Goal: Information Seeking & Learning: Learn about a topic

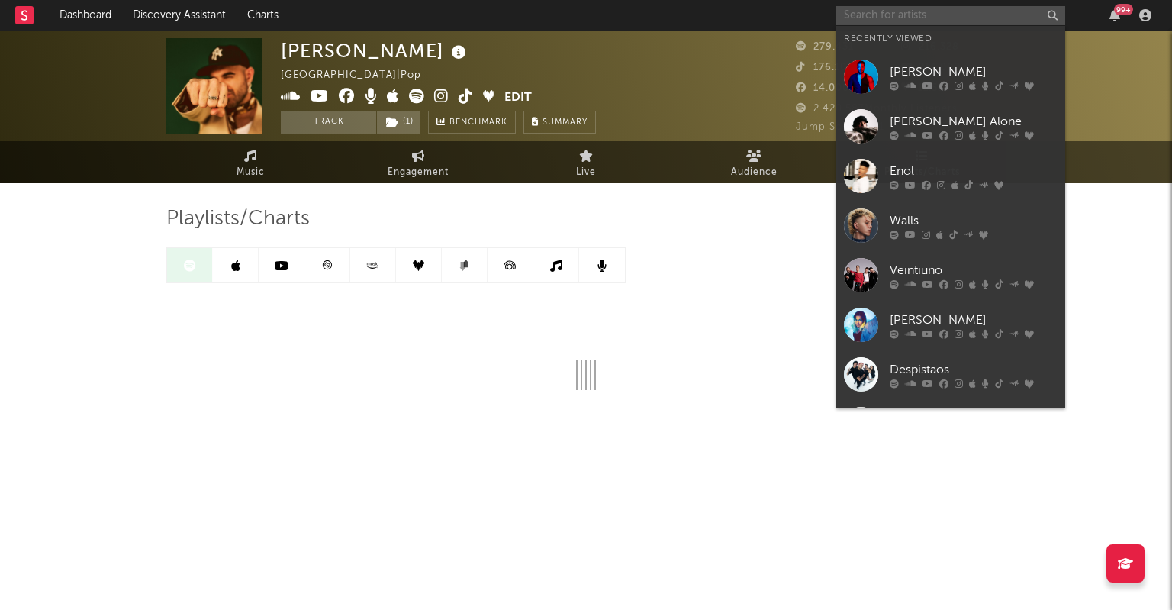
click at [853, 19] on input "text" at bounding box center [950, 15] width 229 height 19
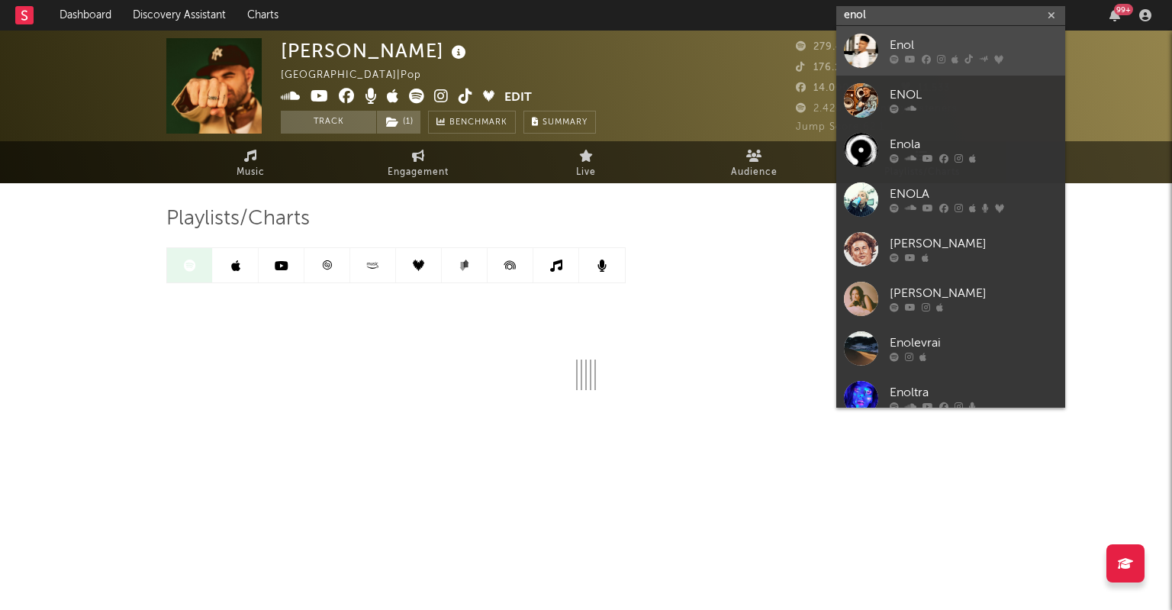
type input "enol"
click at [906, 51] on div "Enol" at bounding box center [974, 46] width 168 height 18
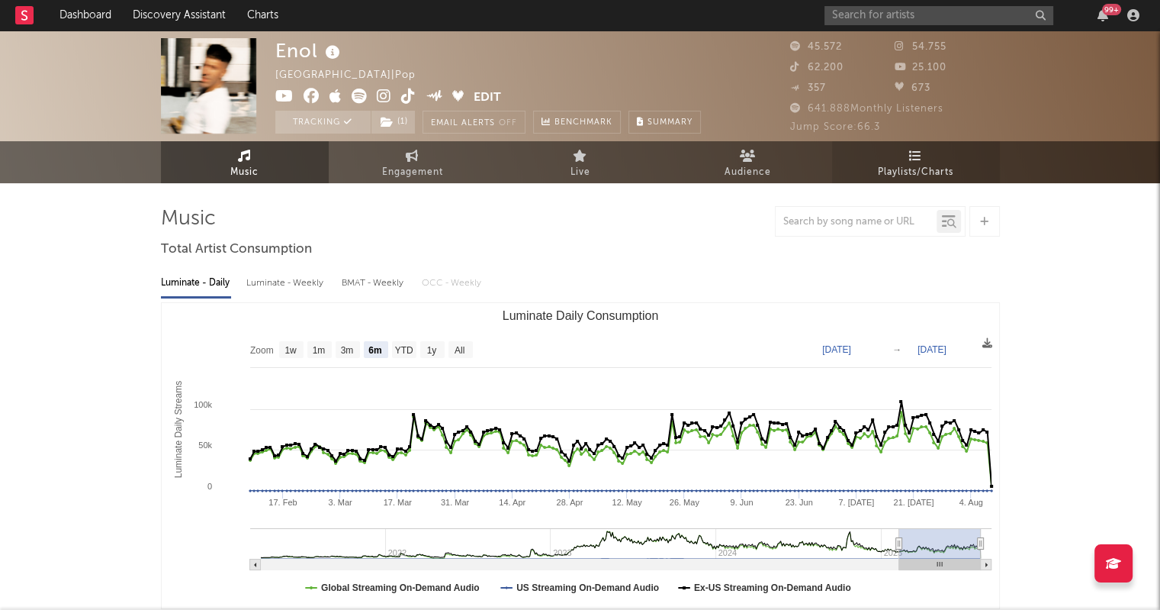
select select "6m"
click at [892, 169] on span "Playlists/Charts" at bounding box center [916, 172] width 76 height 18
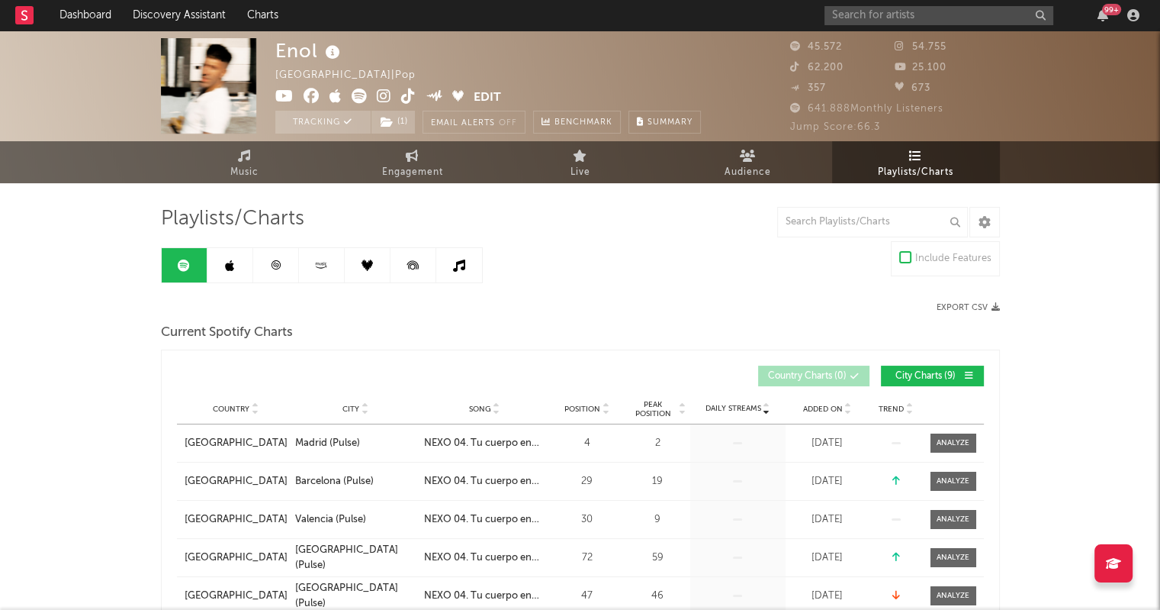
click at [919, 161] on link "Playlists/Charts" at bounding box center [916, 162] width 168 height 42
click at [919, 164] on span "Playlists/Charts" at bounding box center [916, 172] width 76 height 18
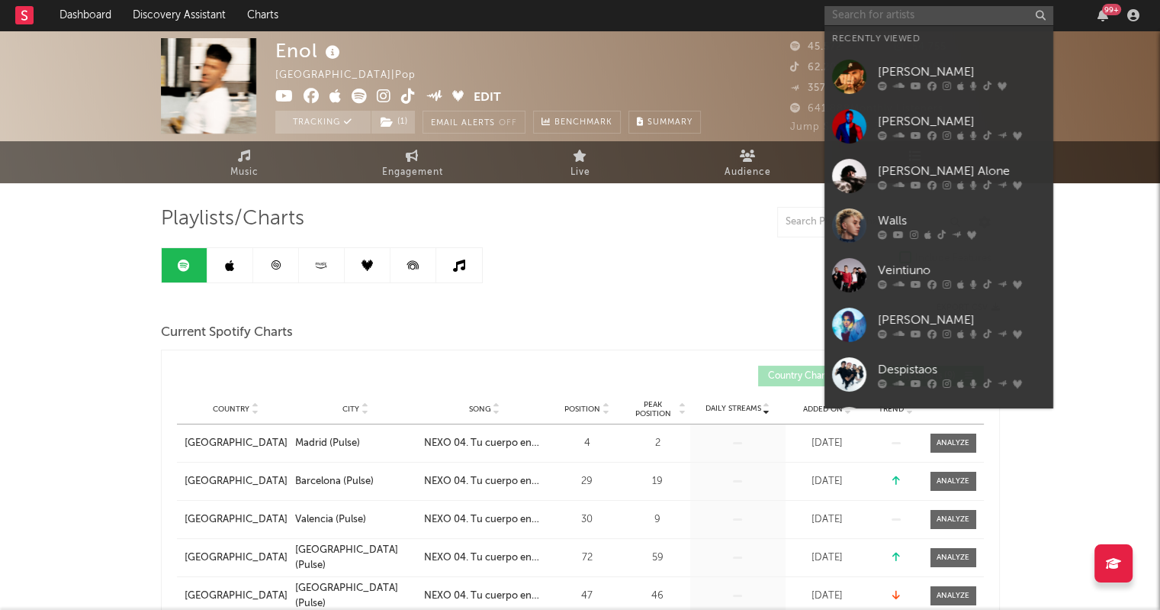
click at [887, 14] on input "text" at bounding box center [939, 15] width 229 height 19
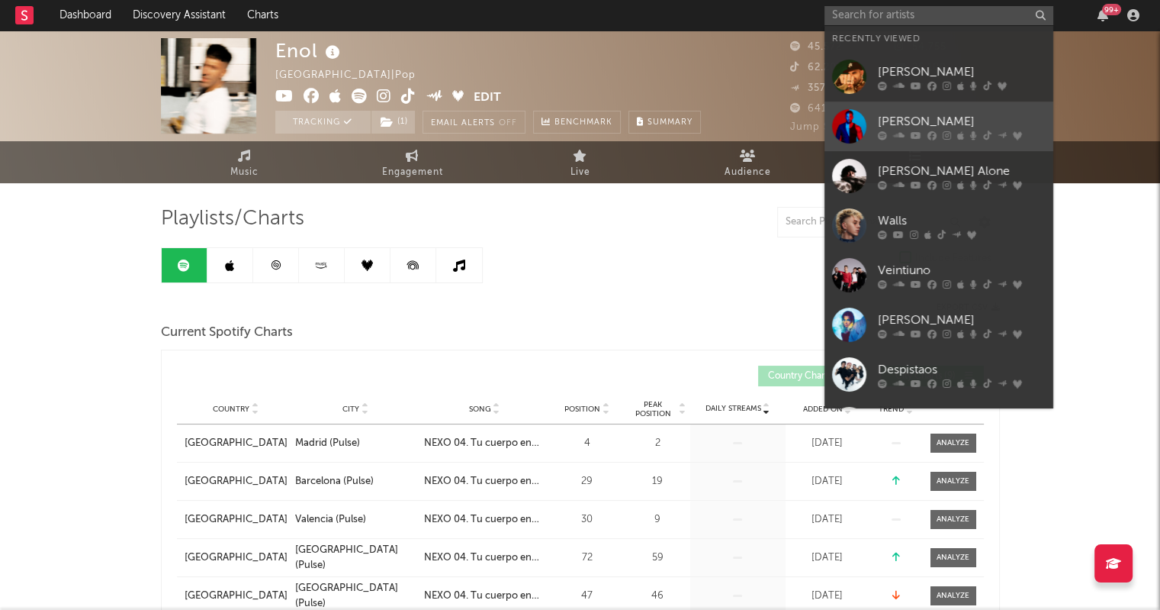
click at [913, 127] on div "[PERSON_NAME]" at bounding box center [962, 121] width 168 height 18
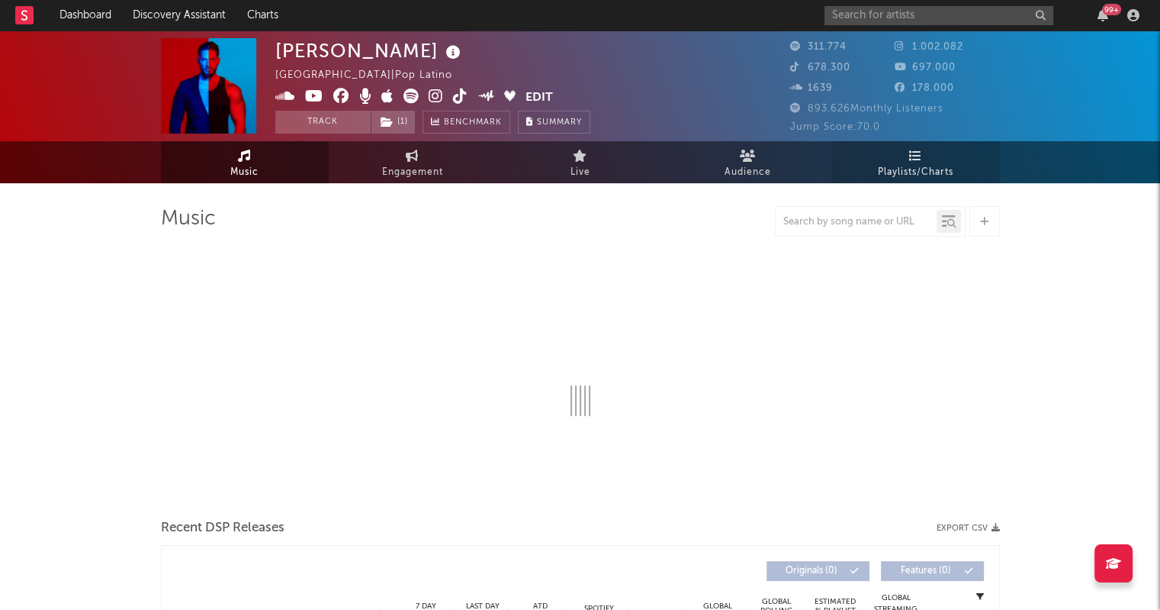
select select "6m"
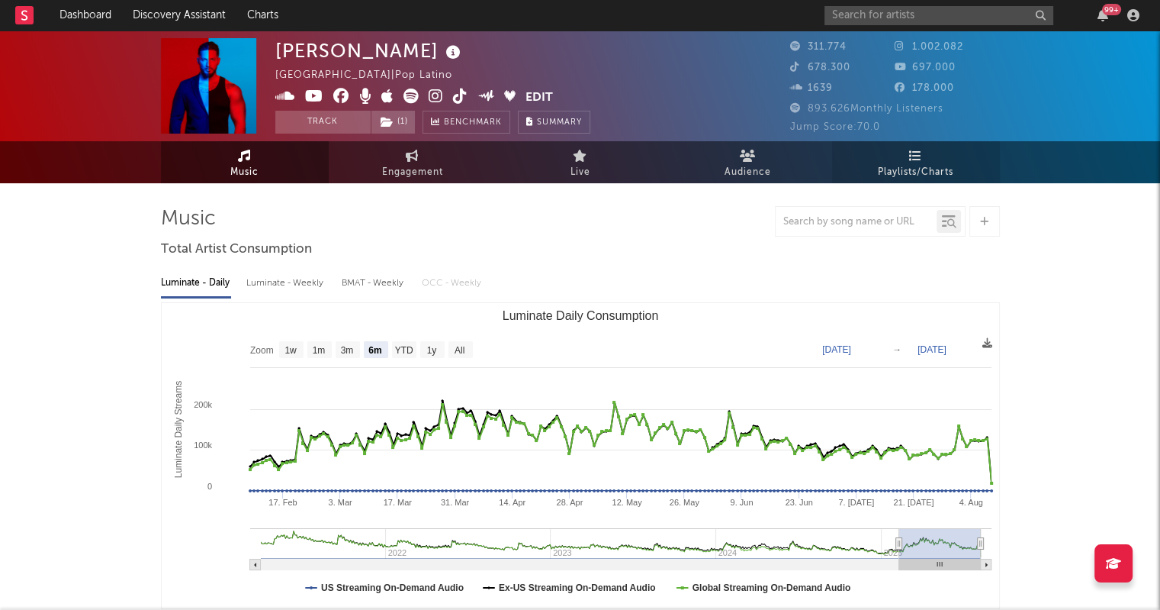
click at [912, 160] on icon at bounding box center [915, 156] width 13 height 12
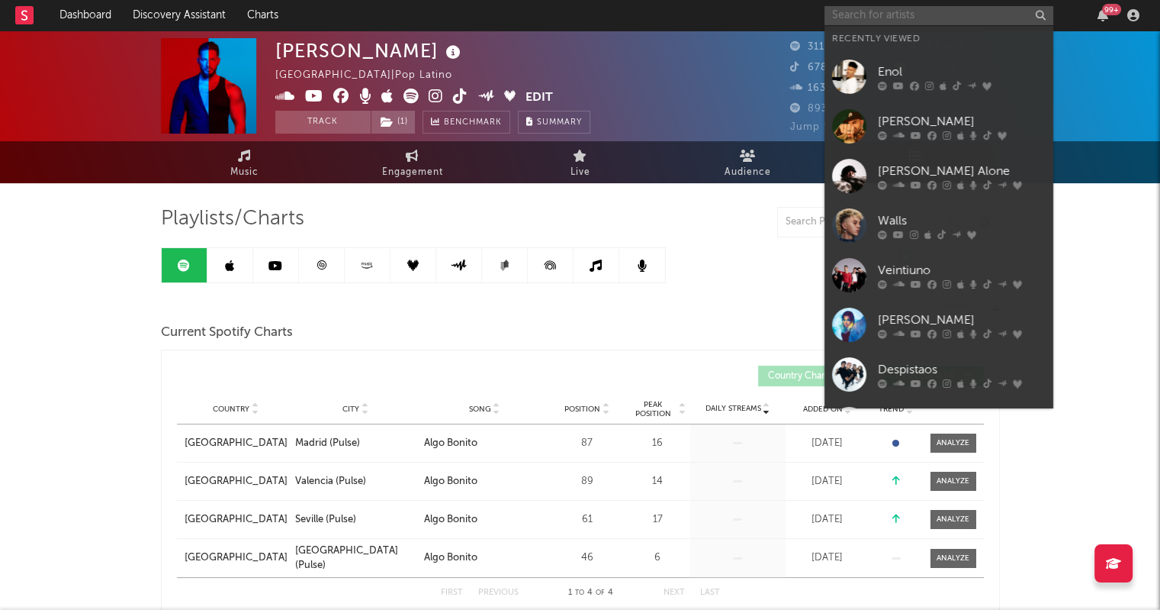
click at [858, 18] on input "text" at bounding box center [939, 15] width 229 height 19
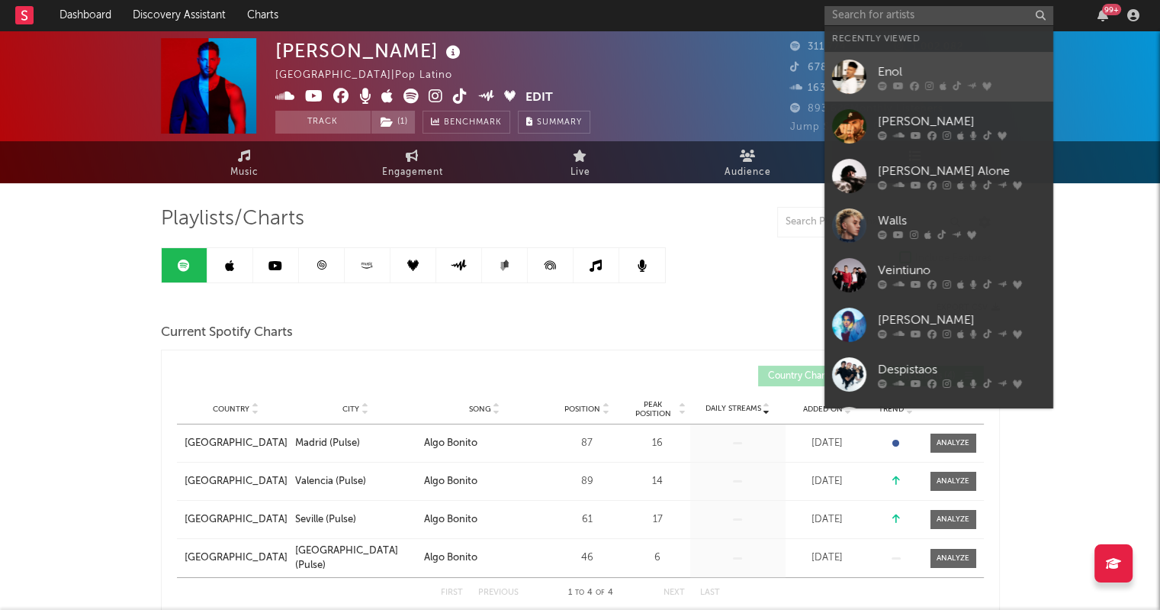
click at [880, 76] on div "Enol" at bounding box center [962, 72] width 168 height 18
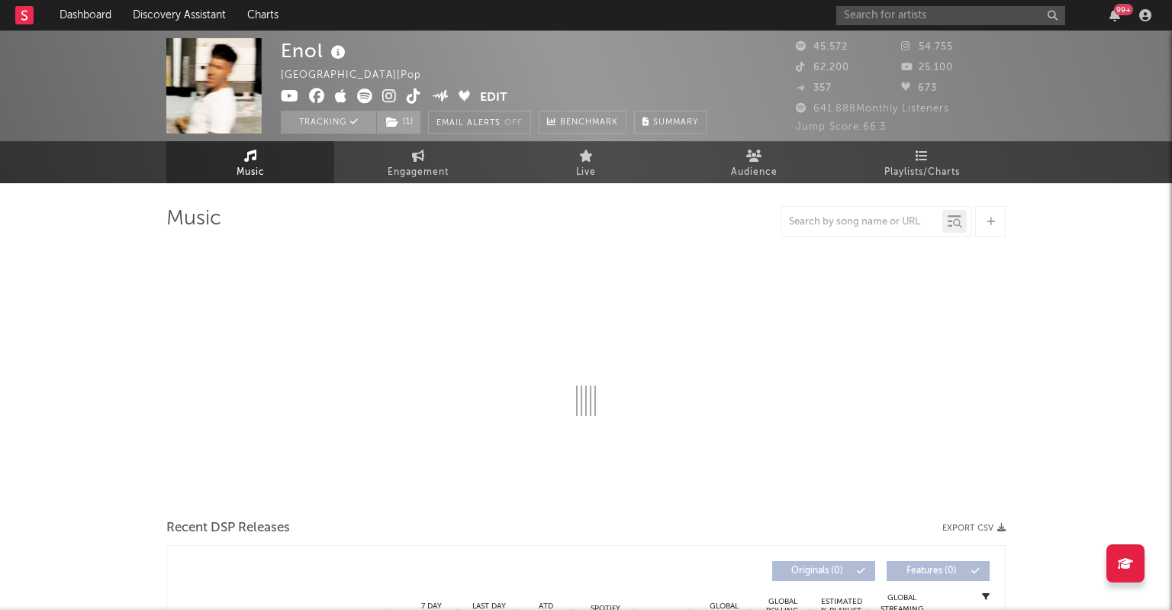
select select "6m"
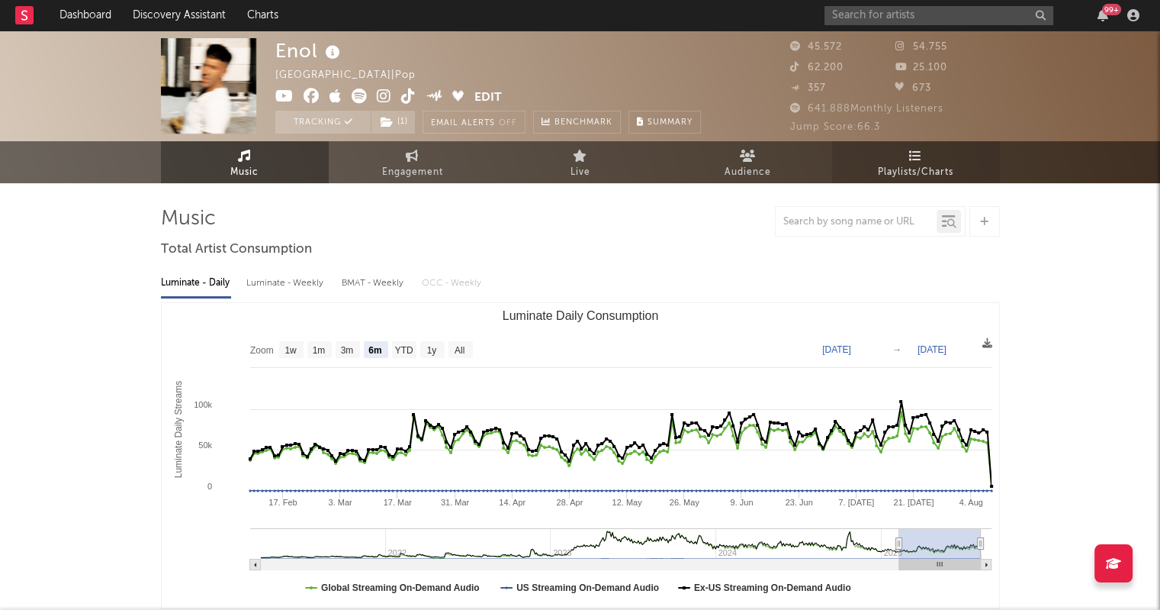
click at [903, 169] on span "Playlists/Charts" at bounding box center [916, 172] width 76 height 18
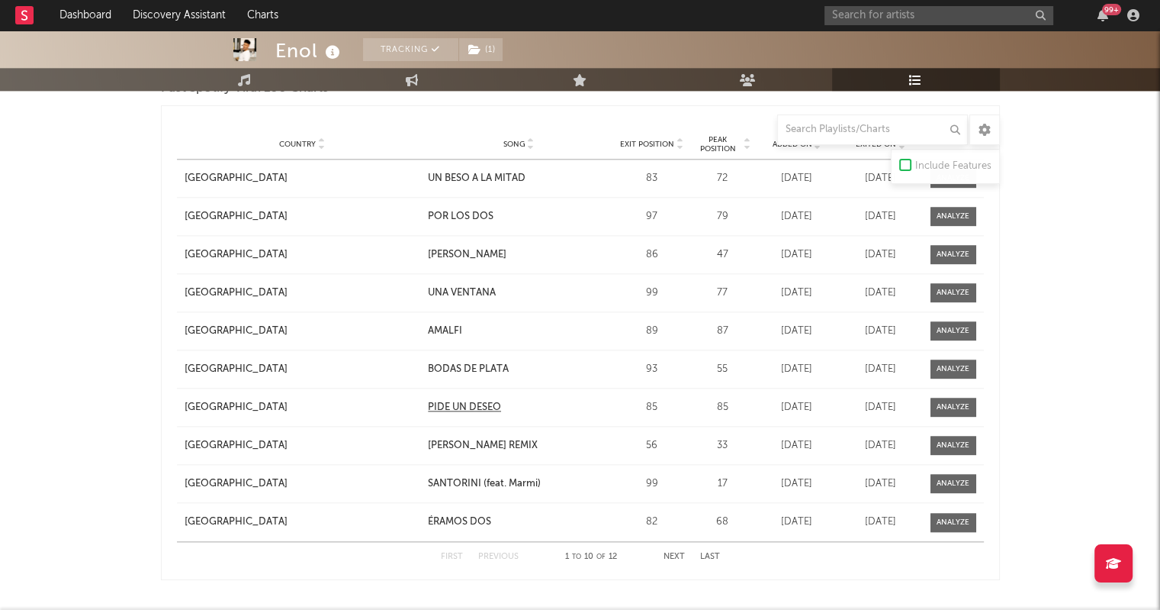
scroll to position [1773, 0]
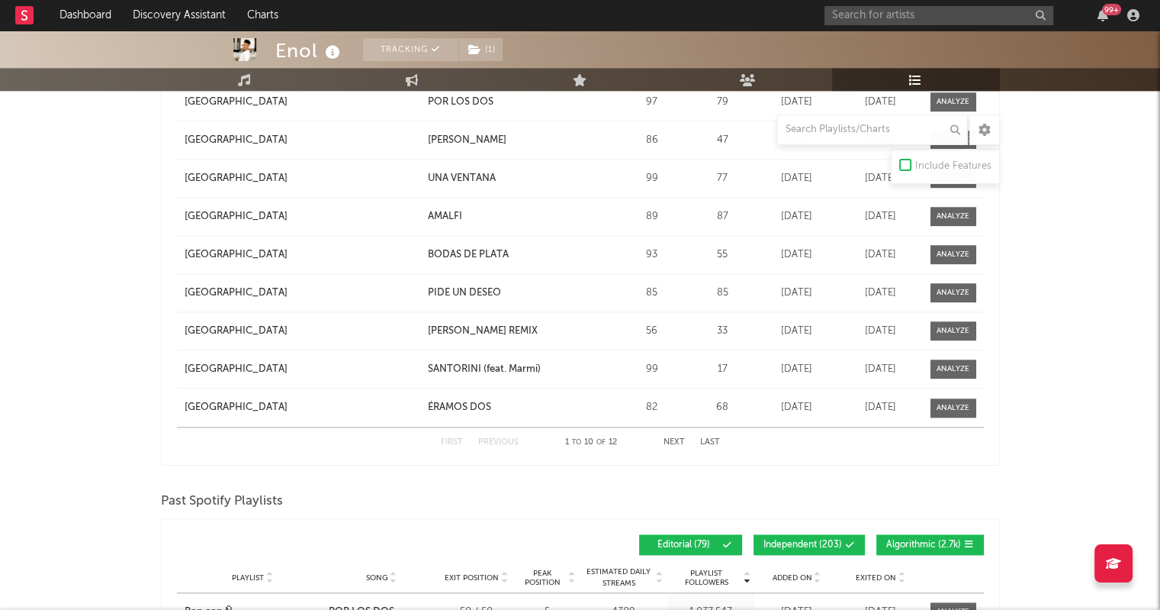
click at [679, 438] on button "Next" at bounding box center [674, 442] width 21 height 8
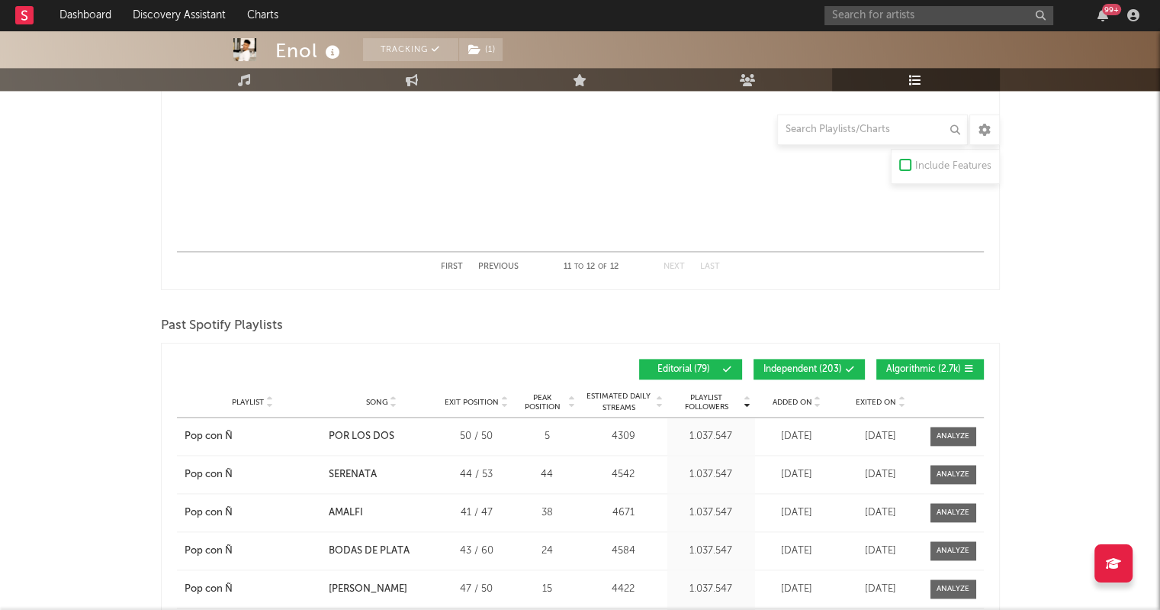
scroll to position [1950, 0]
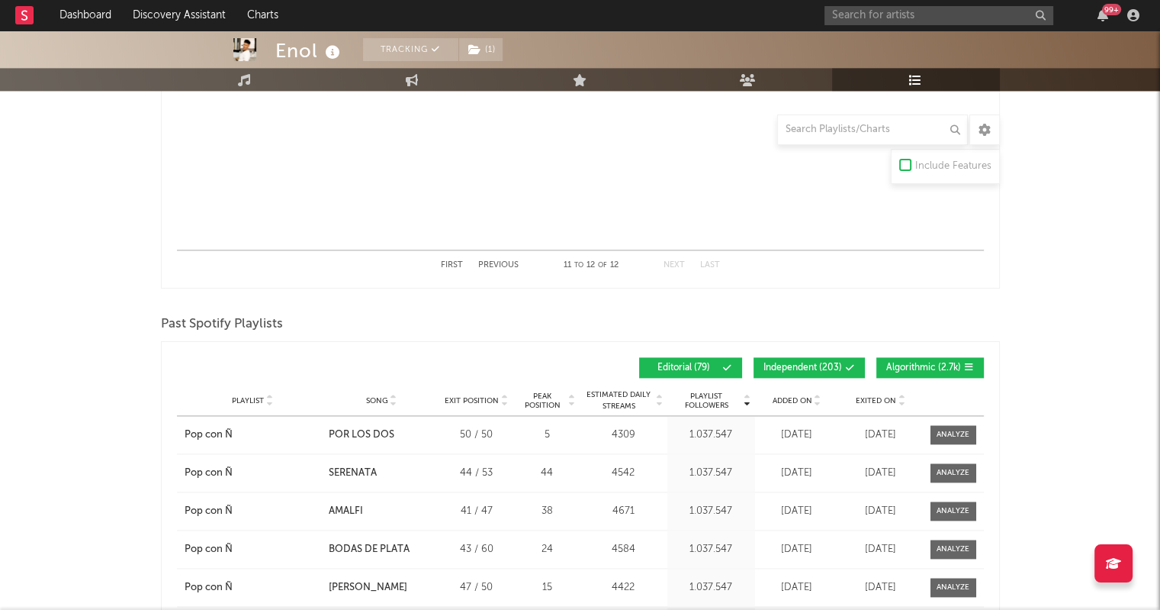
click at [455, 266] on button "First" at bounding box center [452, 265] width 22 height 8
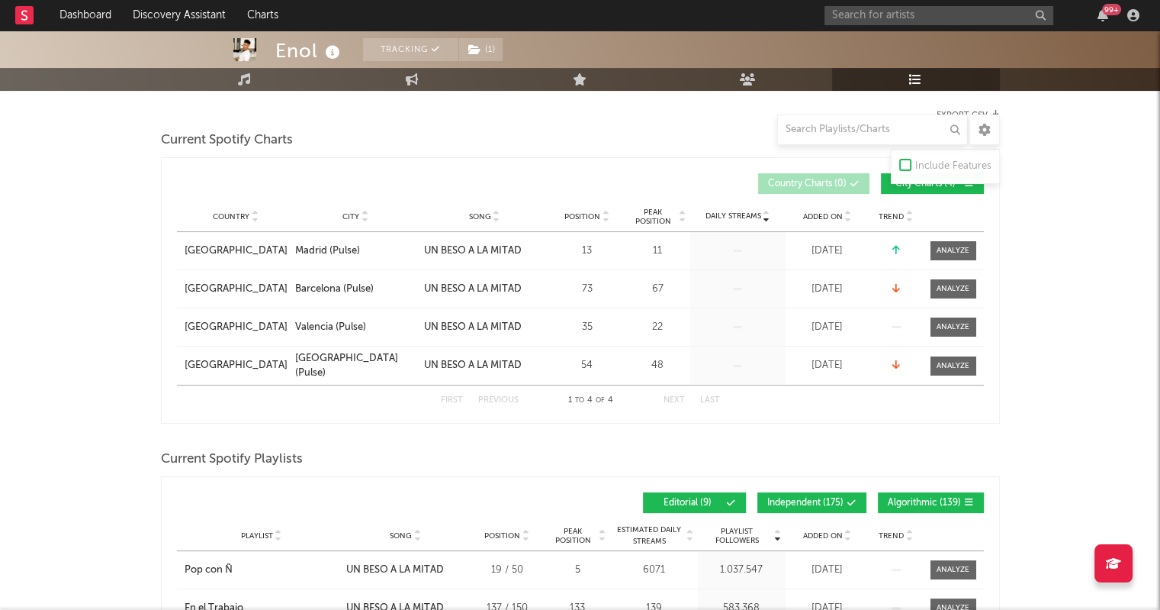
scroll to position [0, 0]
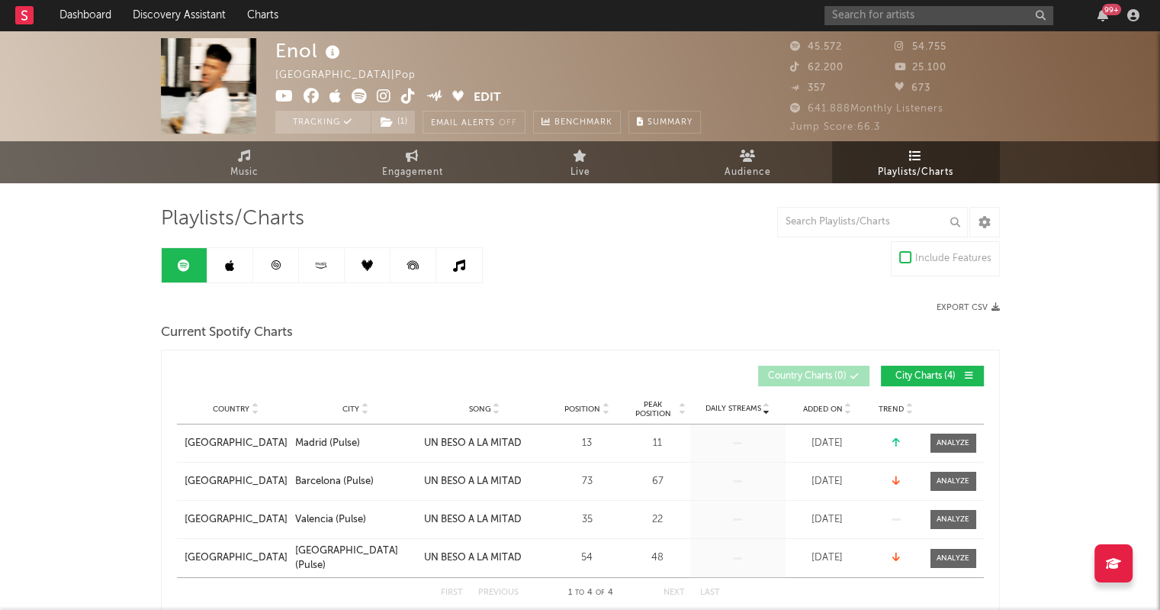
click at [906, 66] on icon at bounding box center [902, 67] width 15 height 10
click at [897, 65] on icon at bounding box center [902, 67] width 15 height 10
click at [281, 97] on icon at bounding box center [284, 95] width 18 height 15
